Goal: Task Accomplishment & Management: Use online tool/utility

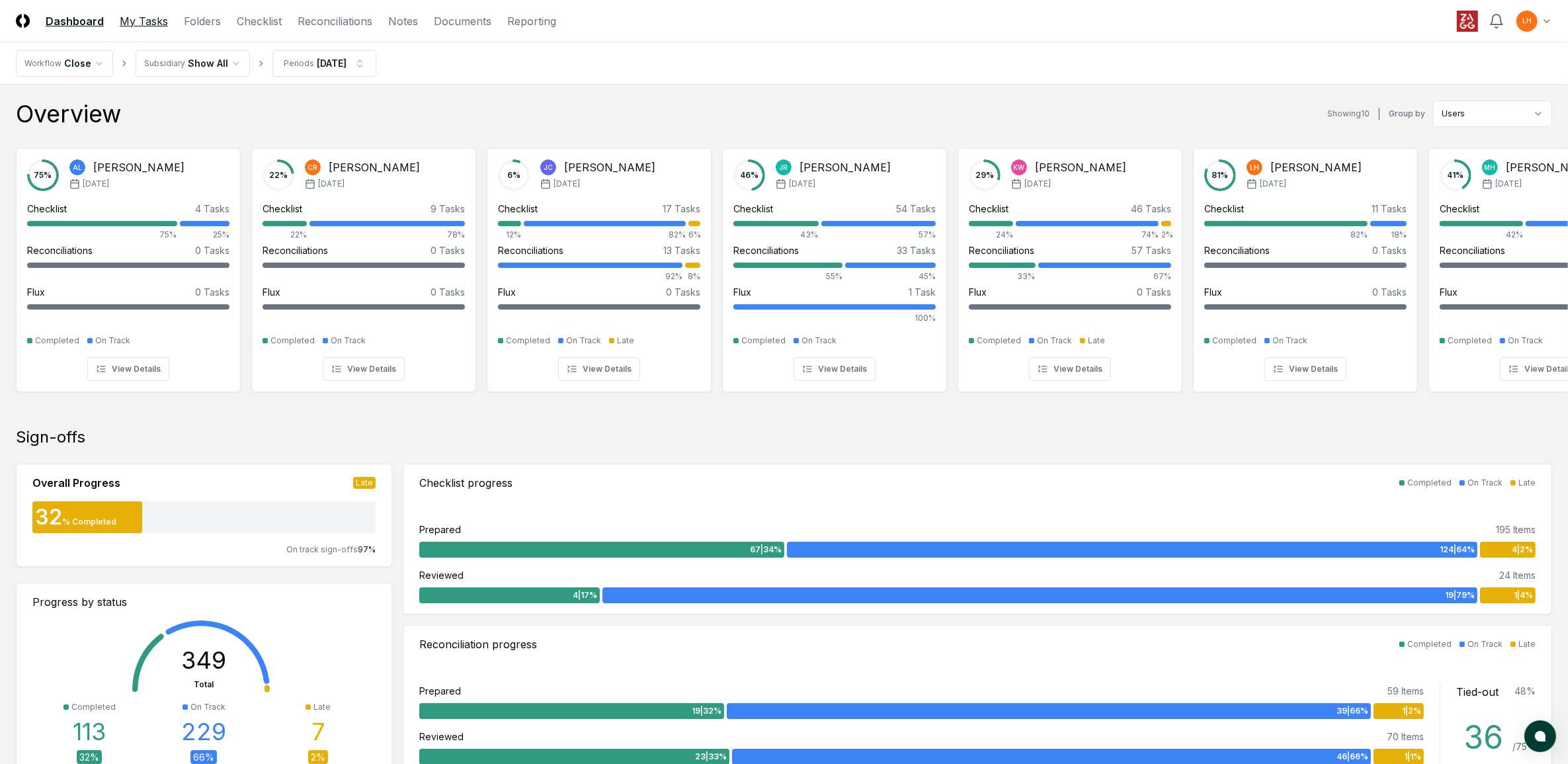
click at [146, 14] on link "My Tasks" at bounding box center [143, 22] width 48 height 16
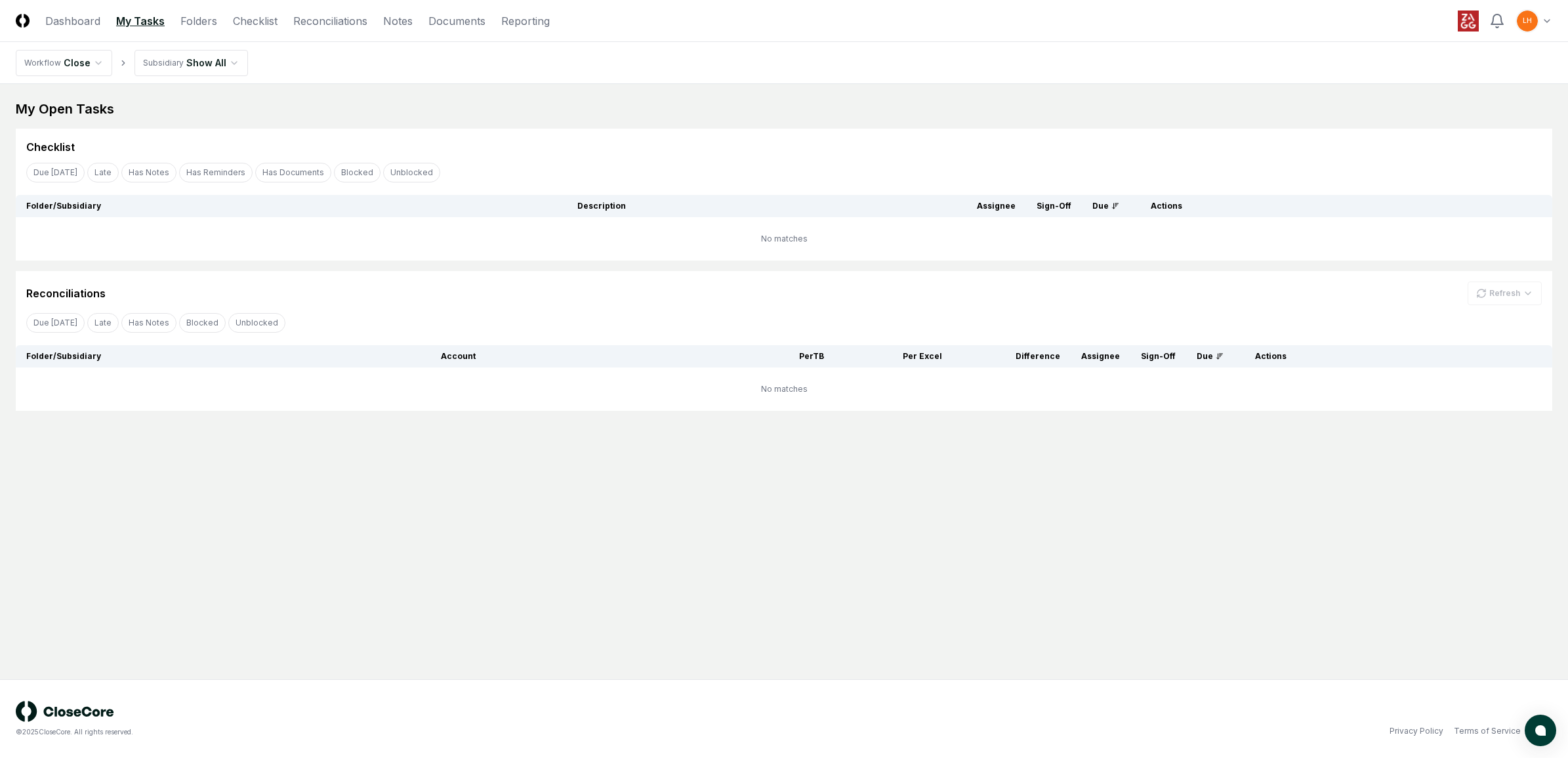
click at [231, 64] on html "CloseCore Dashboard My Tasks Folders Checklist Reconciliations Notes Documents …" at bounding box center [784, 379] width 1568 height 758
click at [93, 56] on html "CloseCore Dashboard My Tasks Folders Checklist Reconciliations Notes Documents …" at bounding box center [784, 379] width 1568 height 758
click at [257, 21] on link "Checklist" at bounding box center [255, 21] width 45 height 16
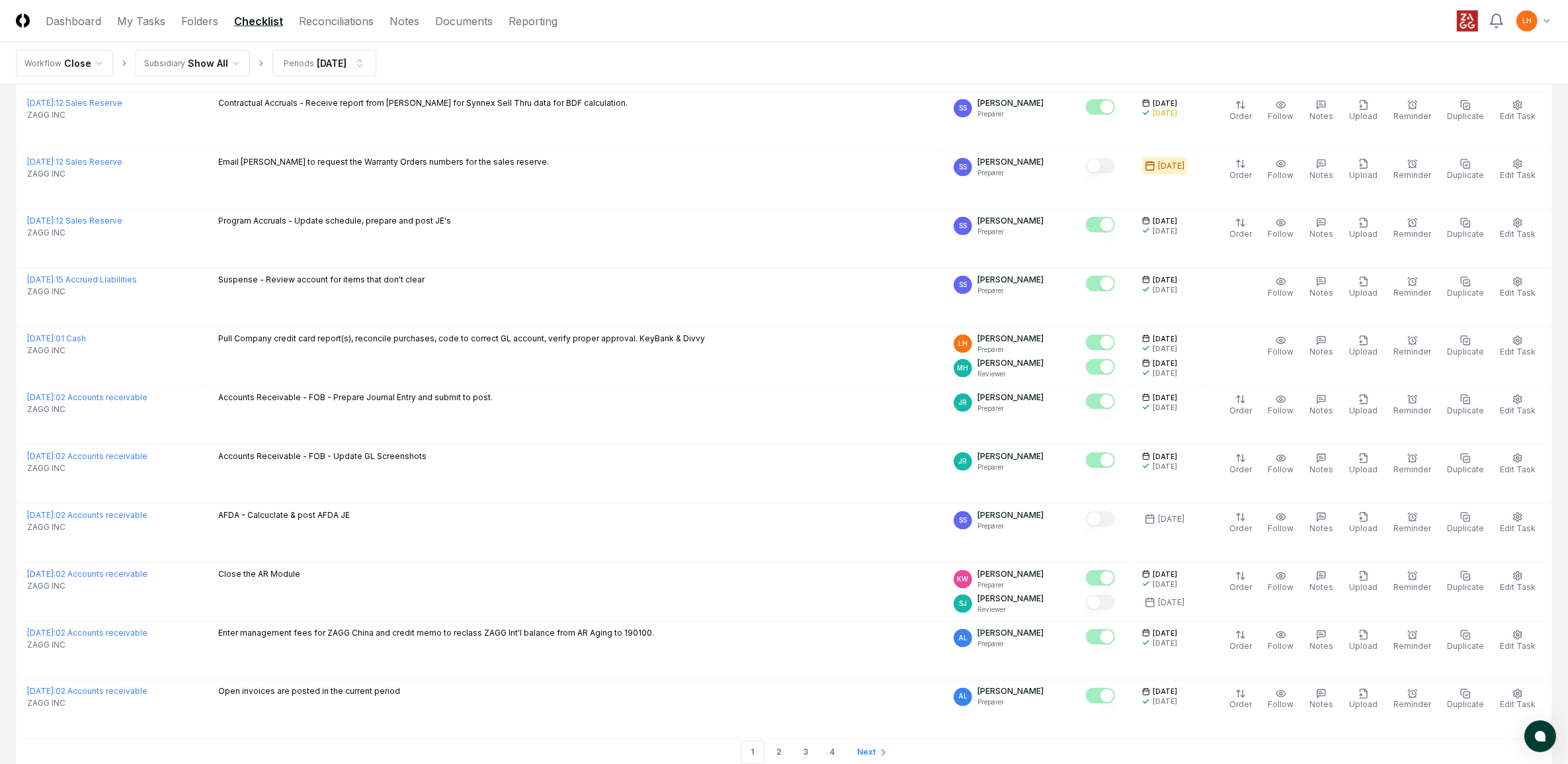
scroll to position [2560, 0]
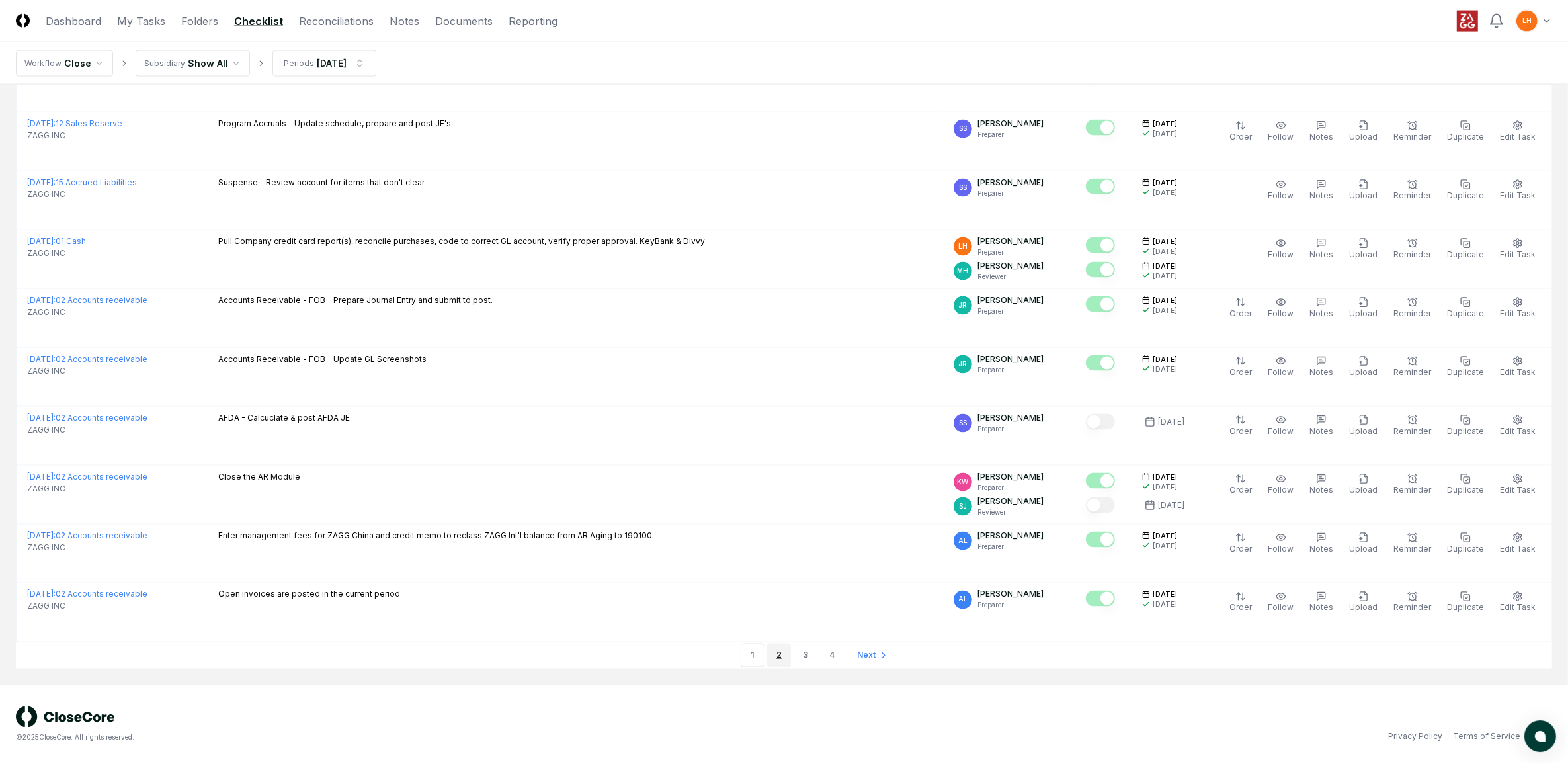
click at [775, 653] on link "2" at bounding box center [779, 656] width 24 height 24
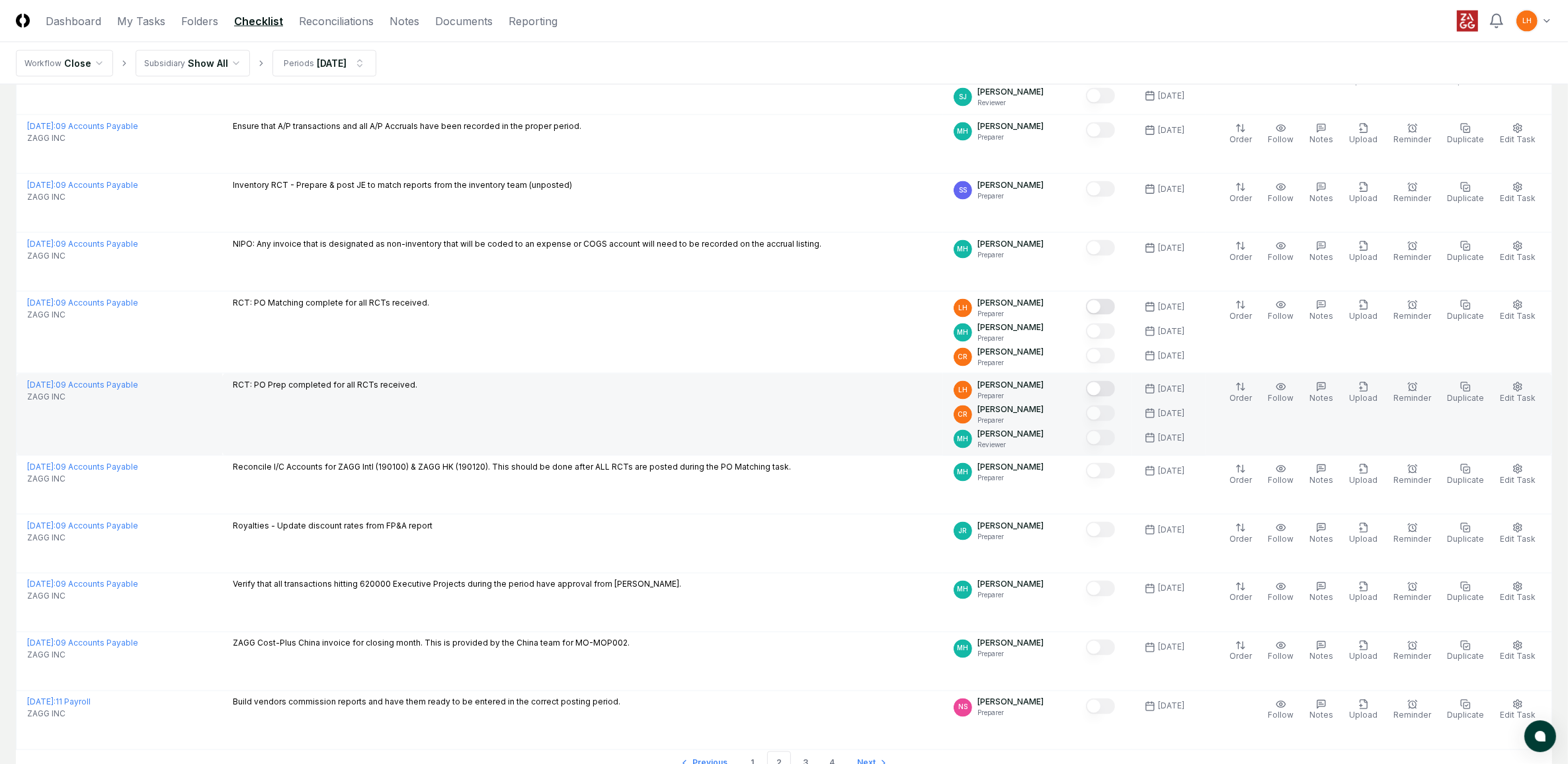
click at [1109, 390] on button "Mark complete" at bounding box center [1101, 389] width 29 height 16
